Goal: Find specific page/section: Find specific page/section

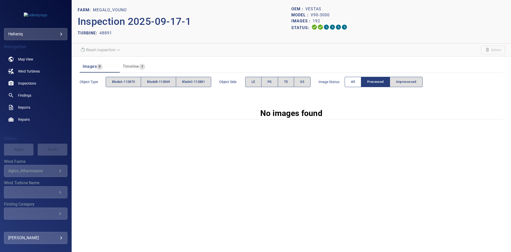
click at [350, 81] on button "All" at bounding box center [353, 82] width 17 height 10
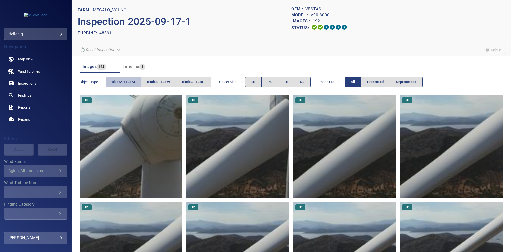
click at [123, 82] on span "bladeA-112873" at bounding box center [123, 82] width 23 height 6
click at [281, 82] on button "TE" at bounding box center [286, 82] width 17 height 10
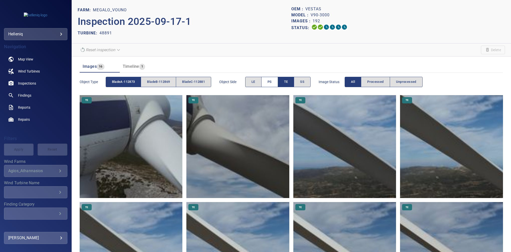
click at [278, 82] on button "PS" at bounding box center [269, 82] width 17 height 10
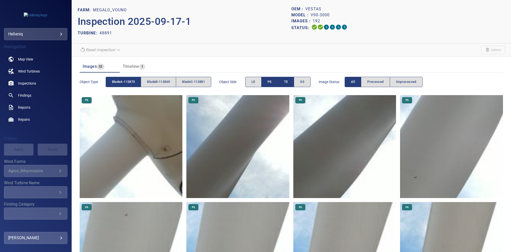
click at [287, 83] on span "TE" at bounding box center [286, 82] width 4 height 6
click at [118, 83] on span "bladeA-112873" at bounding box center [123, 82] width 23 height 6
click at [188, 81] on span "bladeC-112881" at bounding box center [193, 82] width 23 height 6
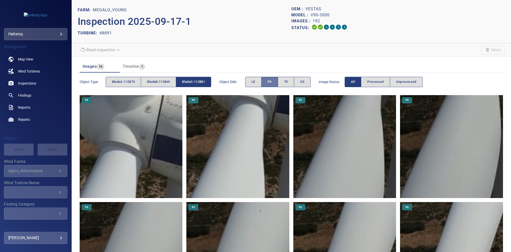
click at [272, 82] on span "PS" at bounding box center [270, 82] width 4 height 6
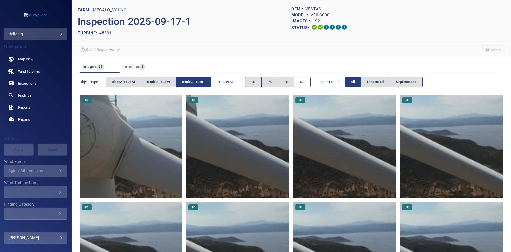
click at [304, 79] on span "SS" at bounding box center [302, 82] width 4 height 6
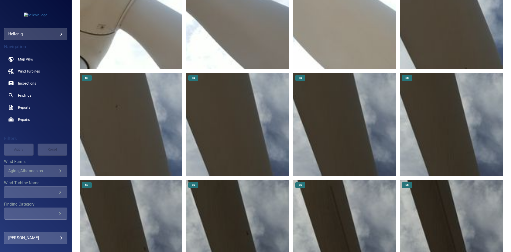
scroll to position [132, 0]
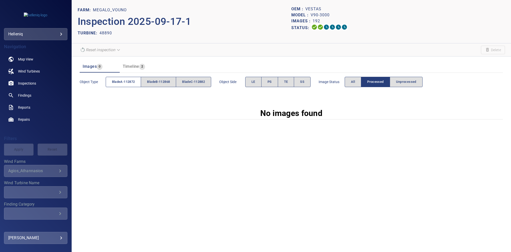
click at [127, 82] on span "bladeA-112872" at bounding box center [123, 82] width 23 height 6
click at [255, 83] on span "LE" at bounding box center [254, 82] width 4 height 6
click at [352, 83] on button "All" at bounding box center [353, 82] width 17 height 10
